Goal: Find specific page/section: Find specific page/section

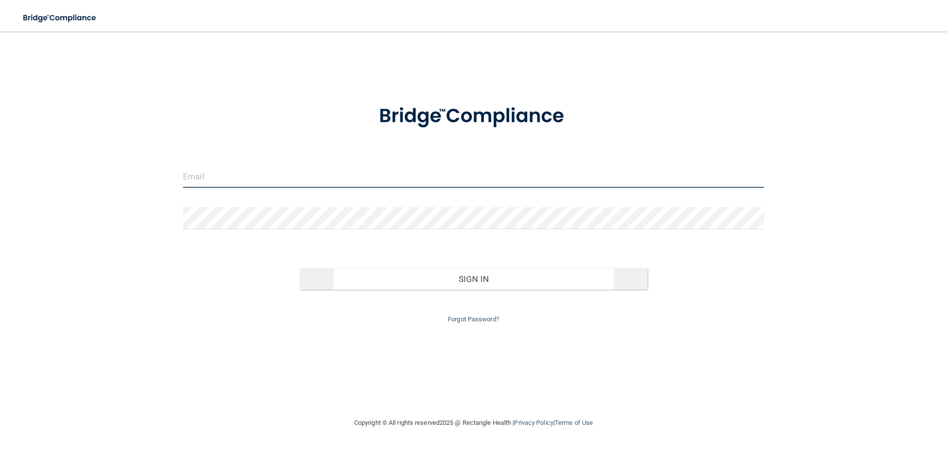
type input "[EMAIL_ADDRESS][DOMAIN_NAME]"
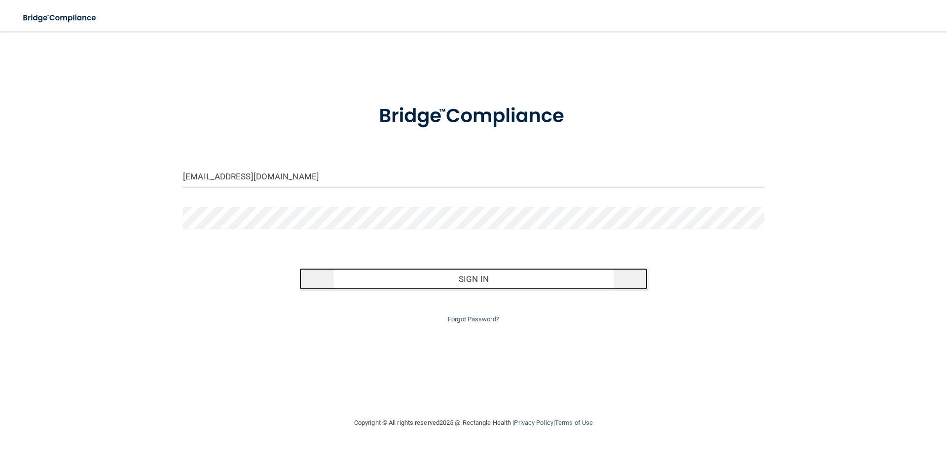
click at [438, 269] on button "Sign In" at bounding box center [473, 279] width 349 height 22
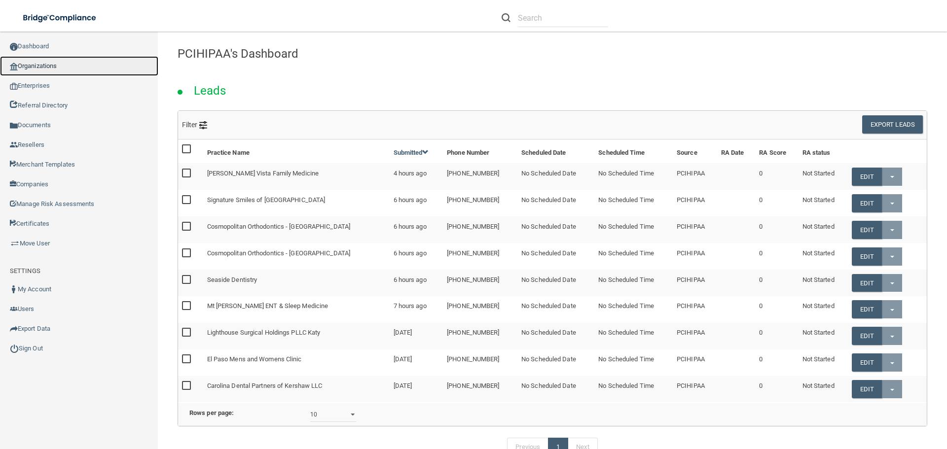
click at [52, 62] on link "Organizations" at bounding box center [79, 66] width 158 height 20
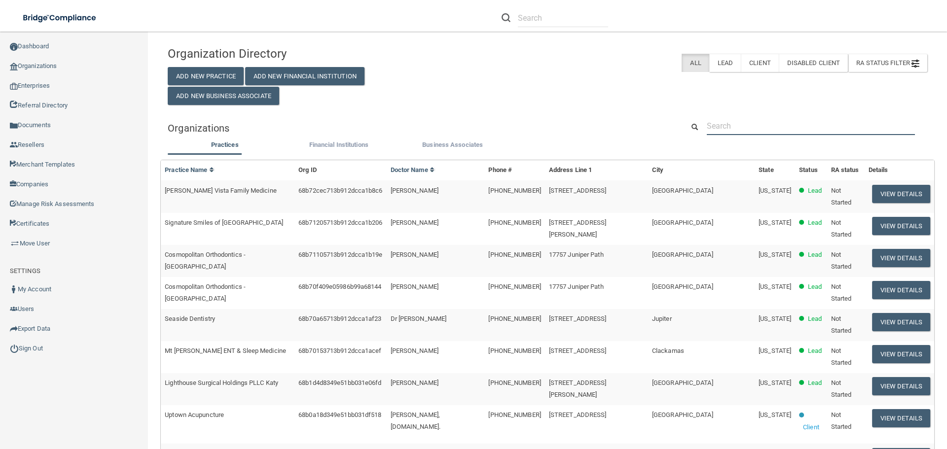
click at [752, 122] on input "text" at bounding box center [811, 126] width 208 height 18
paste input "Abyde"
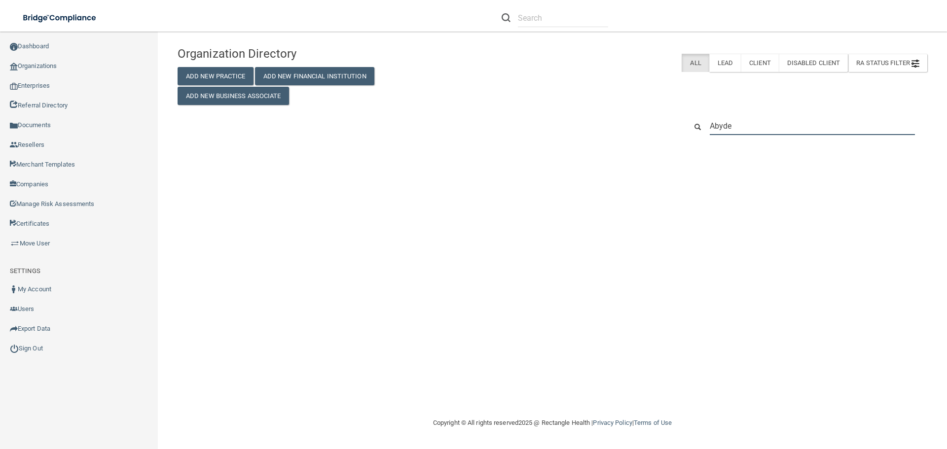
type input "Abyde"
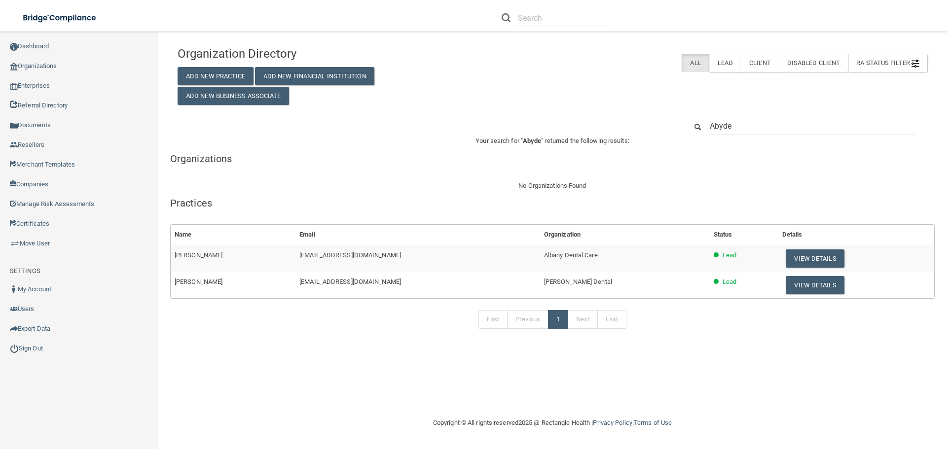
click at [825, 165] on div "Your search for " Abyde " returned the following results: Organizations Name Ty…" at bounding box center [552, 239] width 764 height 209
click at [52, 351] on link "Sign Out" at bounding box center [79, 349] width 158 height 20
